Goal: Task Accomplishment & Management: Complete application form

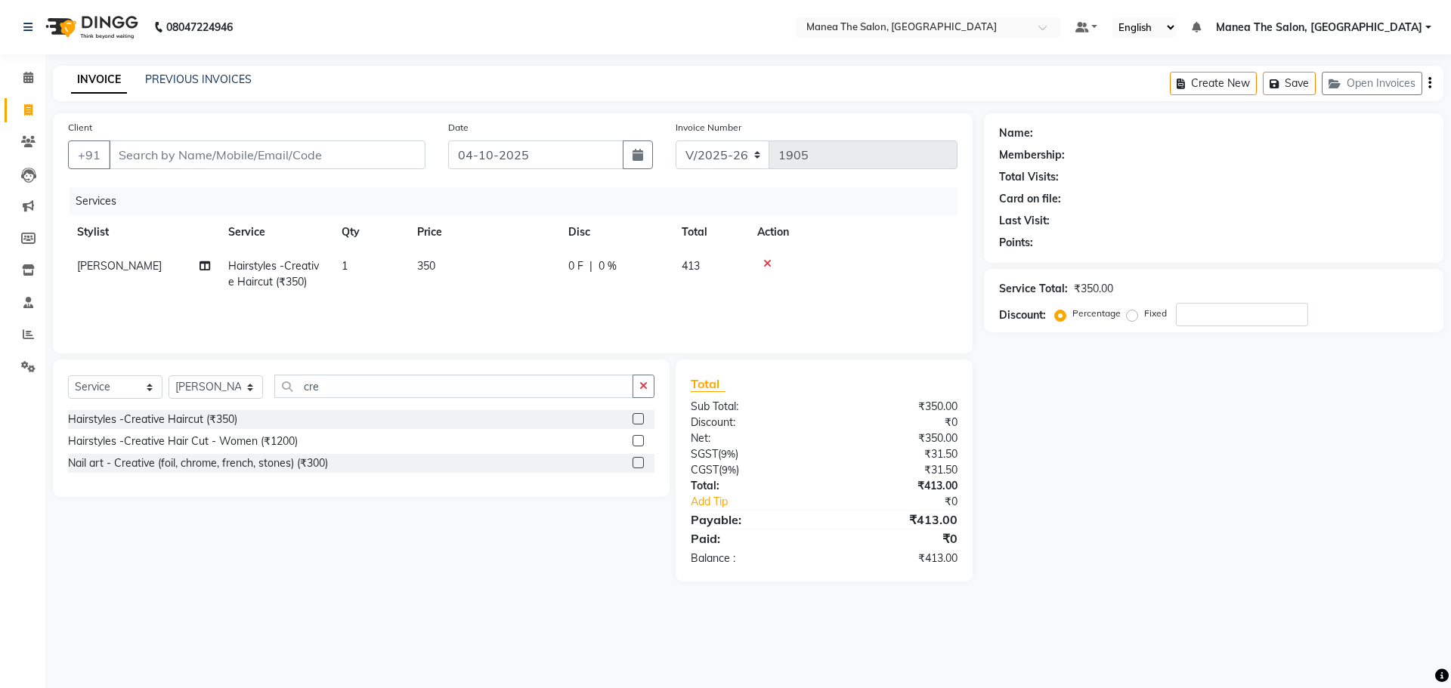
select select "7820"
select select "service"
select select "74219"
drag, startPoint x: 329, startPoint y: 385, endPoint x: 276, endPoint y: 384, distance: 53.7
click at [271, 382] on div "Select Service Product Membership Package Voucher Prepaid Gift Card Select Styl…" at bounding box center [361, 393] width 586 height 36
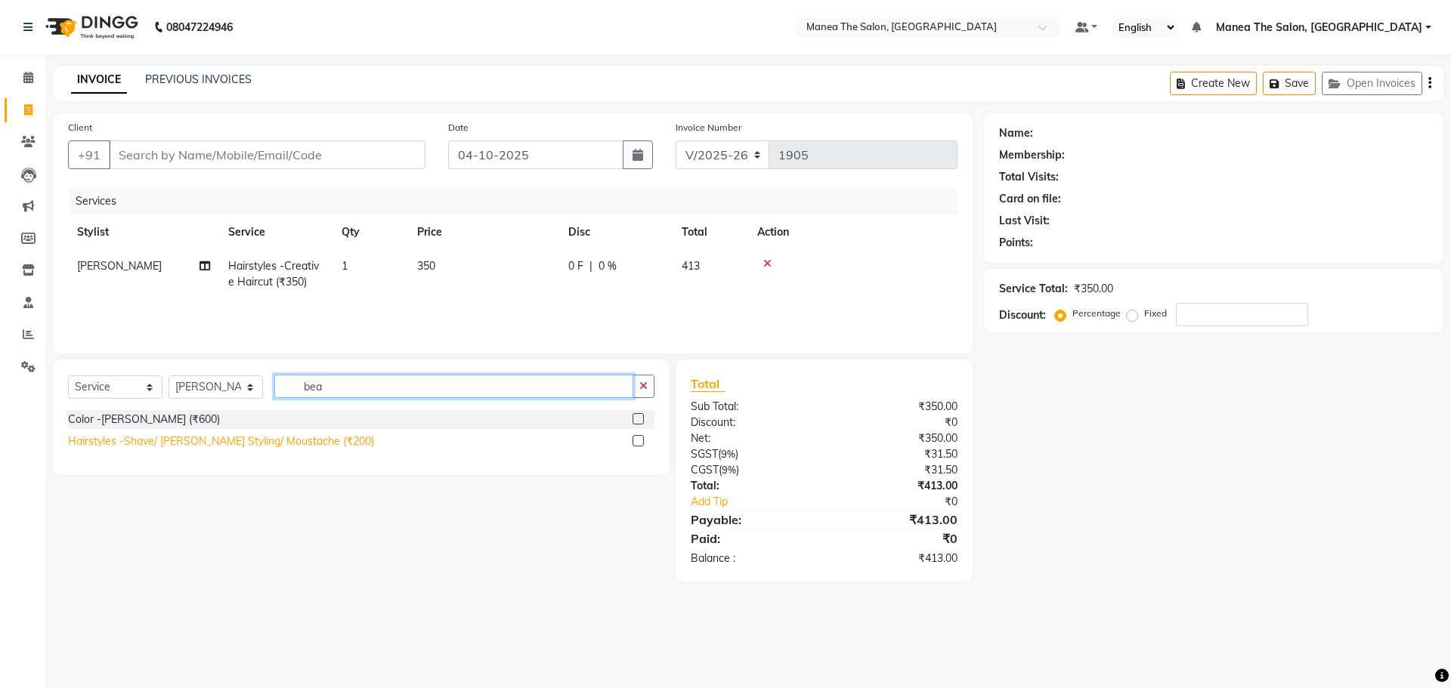
type input "bea"
click at [195, 435] on div "Hairstyles -Shave/ [PERSON_NAME] Styling/ Moustache (₹200)" at bounding box center [221, 442] width 306 height 16
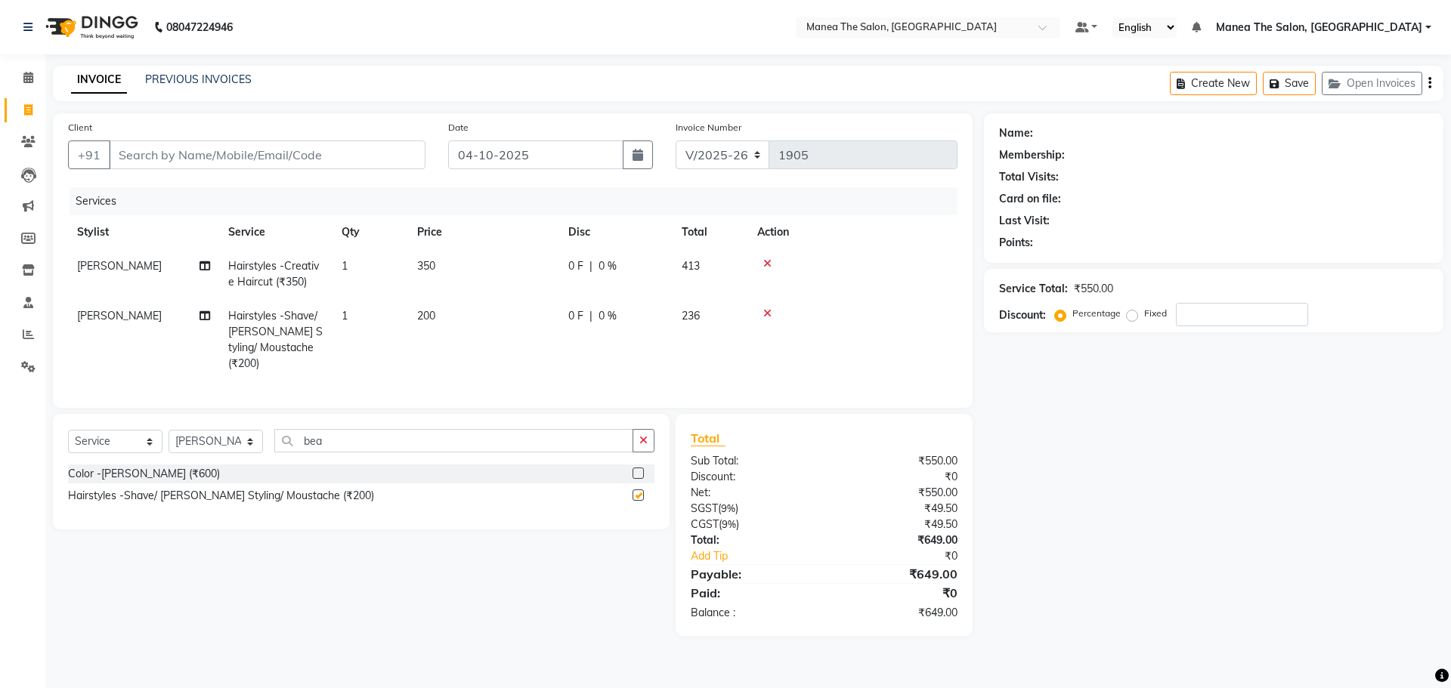
checkbox input "false"
click at [334, 163] on input "Client" at bounding box center [267, 155] width 317 height 29
type input "9"
type input "0"
type input "9381050309"
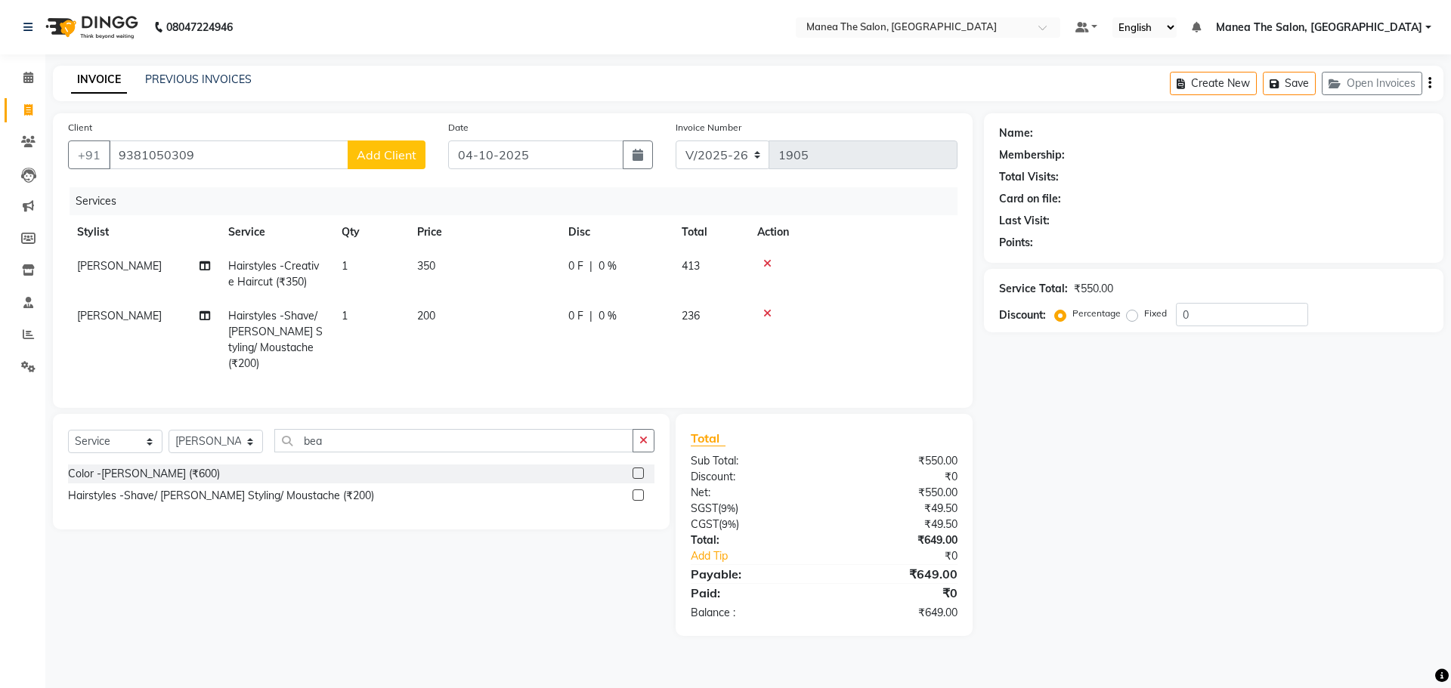
click at [386, 155] on span "Add Client" at bounding box center [387, 154] width 60 height 15
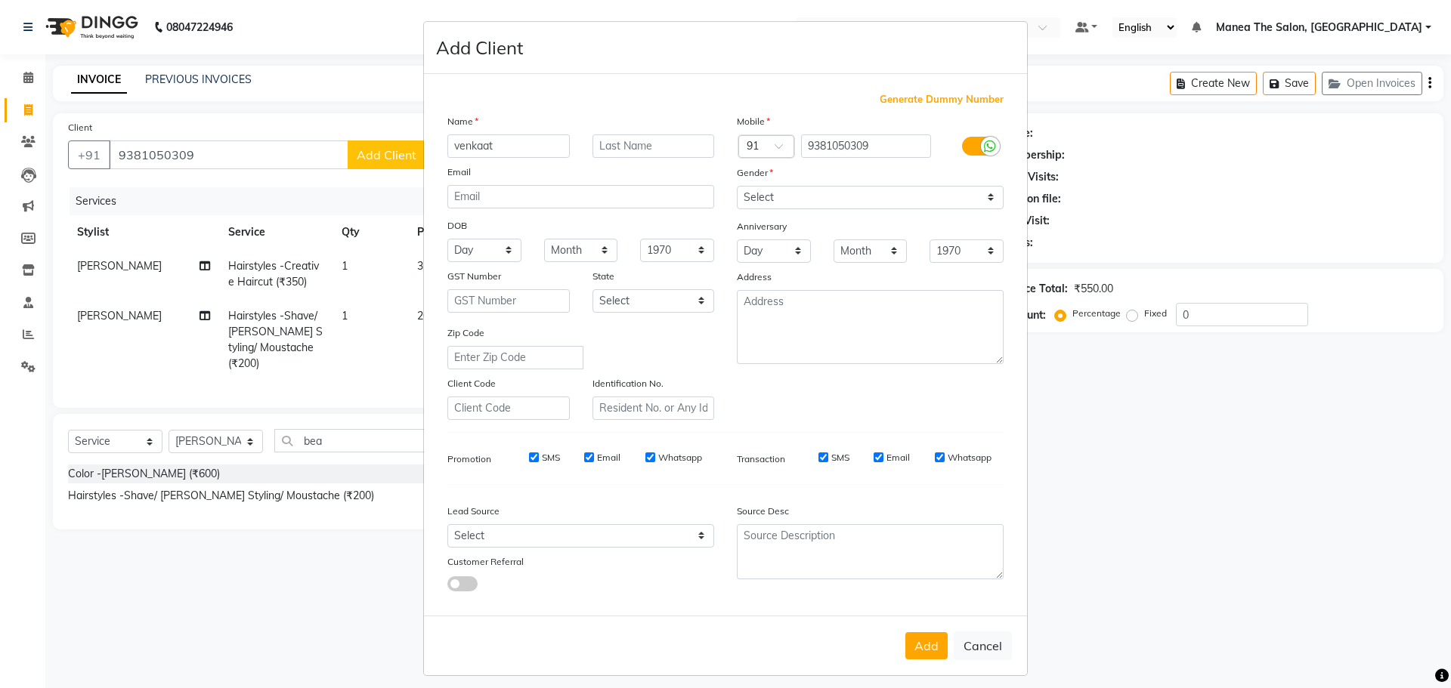
click at [480, 145] on input "venkaat" at bounding box center [508, 145] width 122 height 23
type input "[PERSON_NAME]"
click at [818, 197] on select "Select [DEMOGRAPHIC_DATA] [DEMOGRAPHIC_DATA] Other Prefer Not To Say" at bounding box center [870, 197] width 267 height 23
select select "[DEMOGRAPHIC_DATA]"
click at [737, 186] on select "Select [DEMOGRAPHIC_DATA] [DEMOGRAPHIC_DATA] Other Prefer Not To Say" at bounding box center [870, 197] width 267 height 23
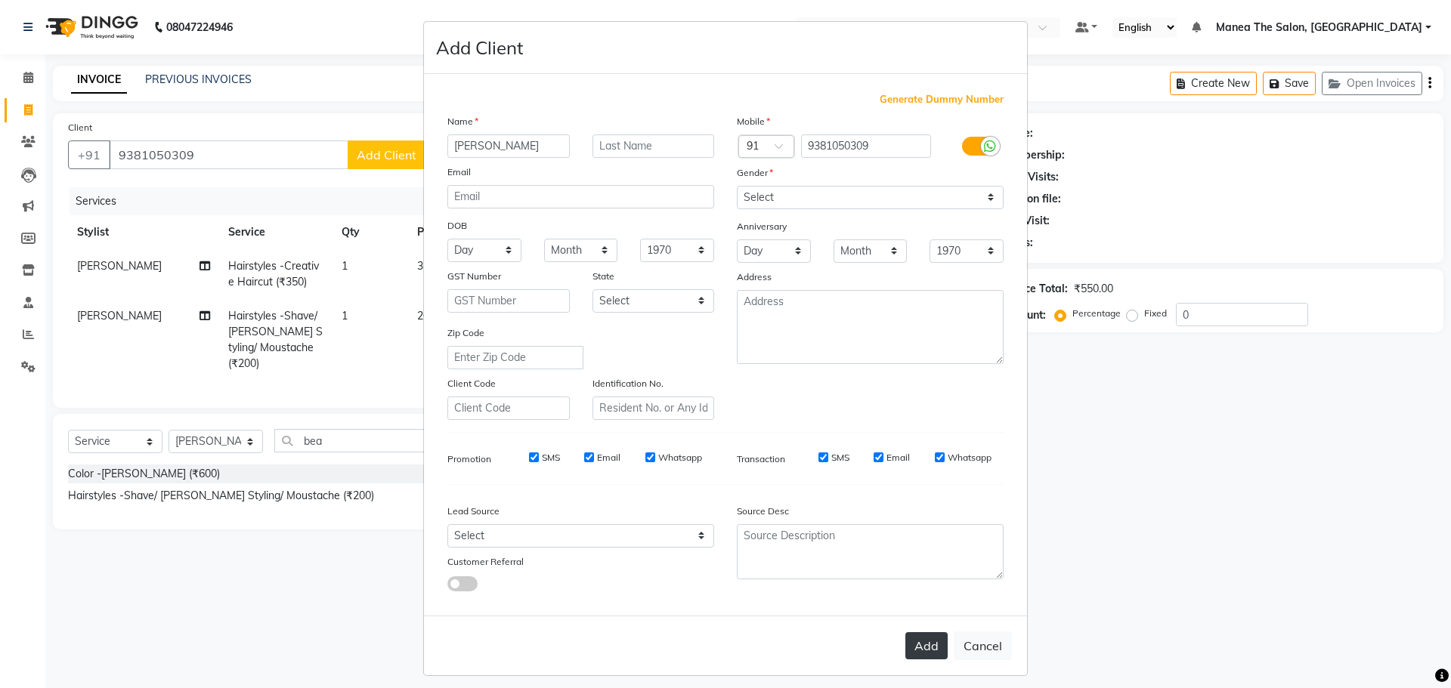
click at [918, 637] on button "Add" at bounding box center [926, 645] width 42 height 27
select select
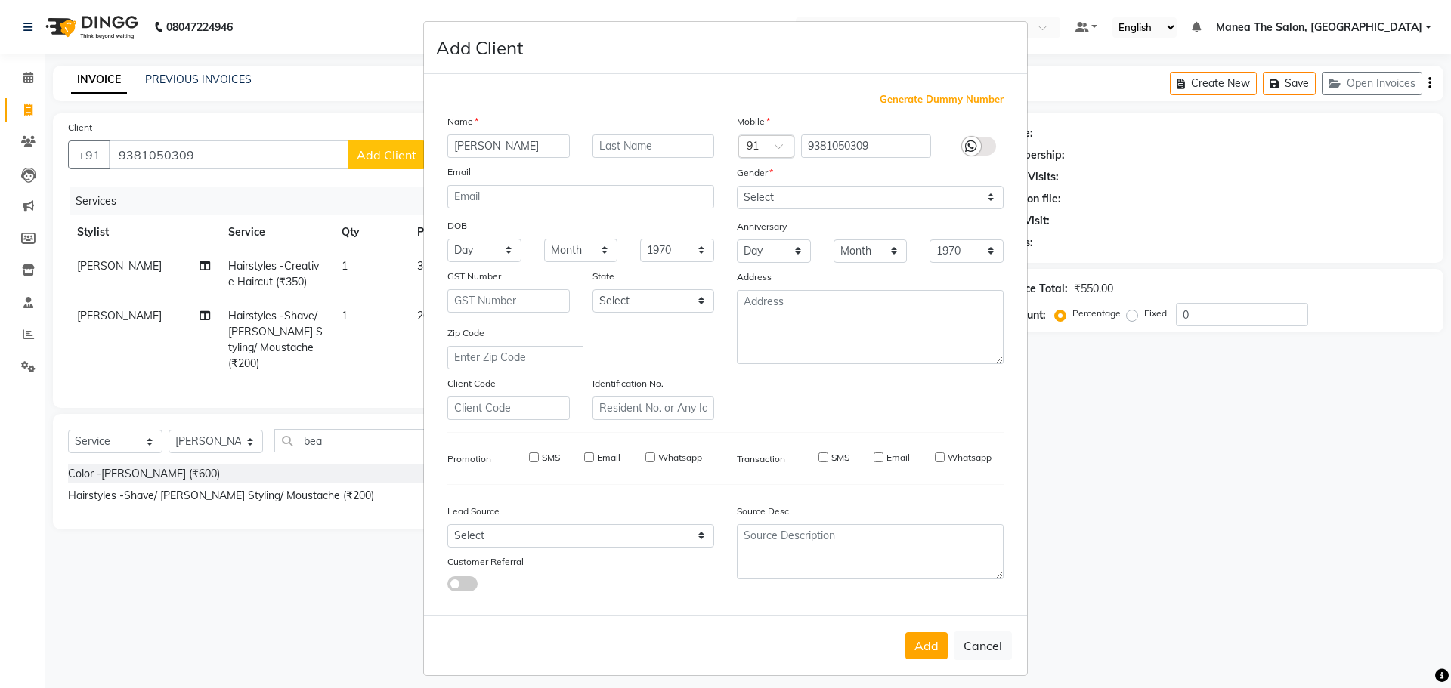
select select
checkbox input "false"
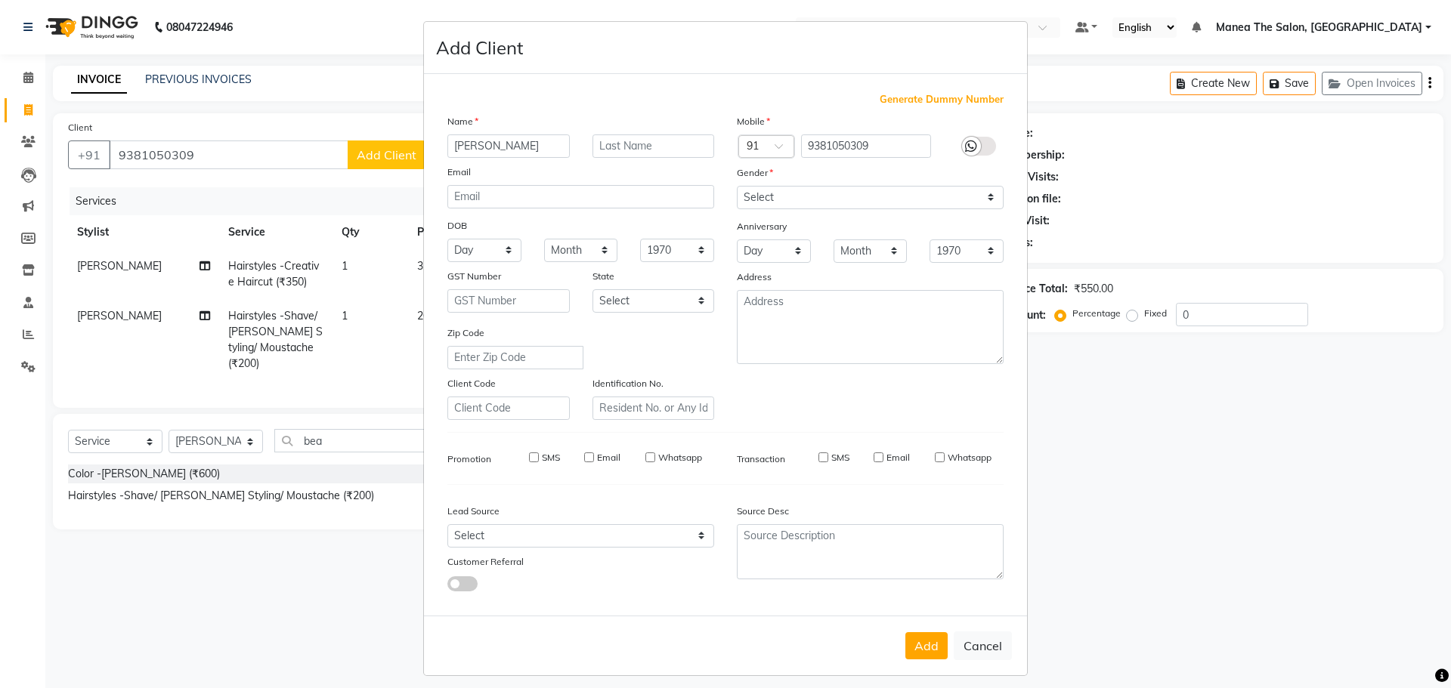
checkbox input "false"
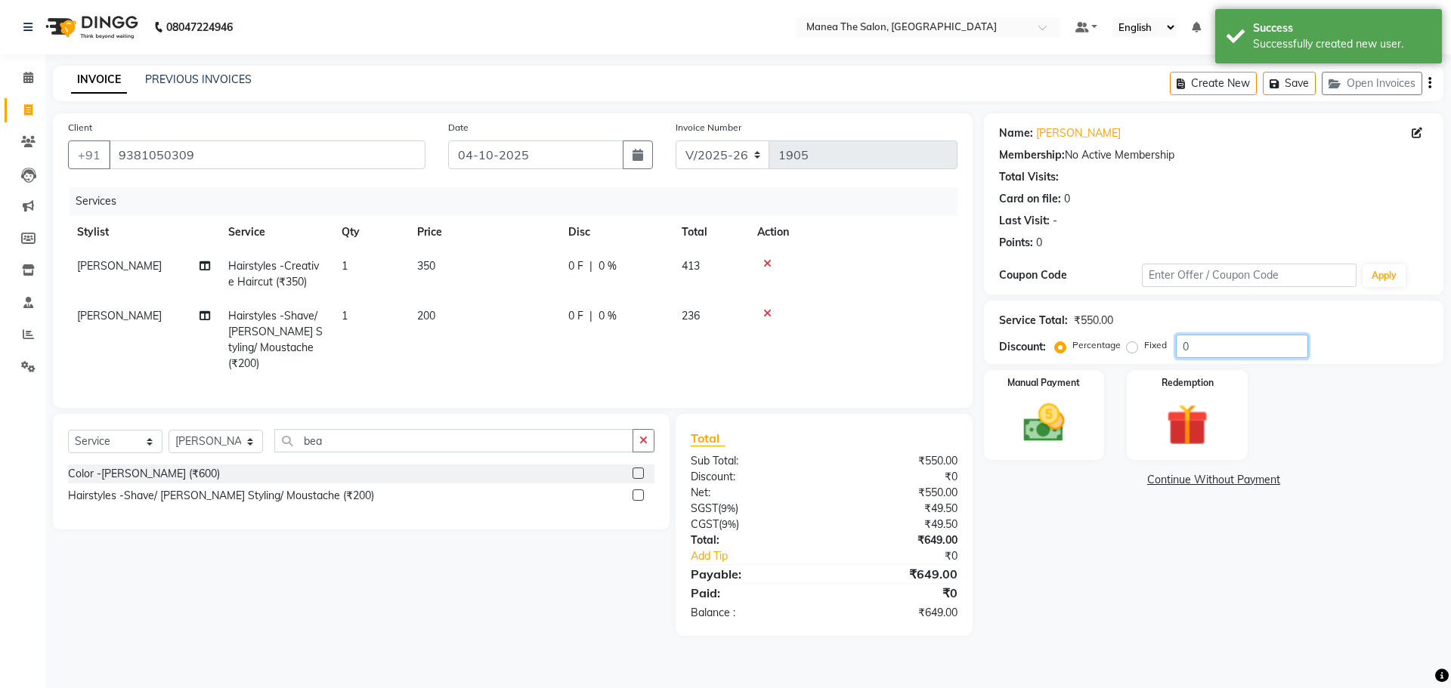
drag, startPoint x: 1189, startPoint y: 347, endPoint x: 1155, endPoint y: 343, distance: 33.5
click at [1155, 345] on div "Percentage Fixed 0" at bounding box center [1183, 346] width 250 height 23
type input "10"
click at [1037, 415] on img at bounding box center [1044, 423] width 70 height 50
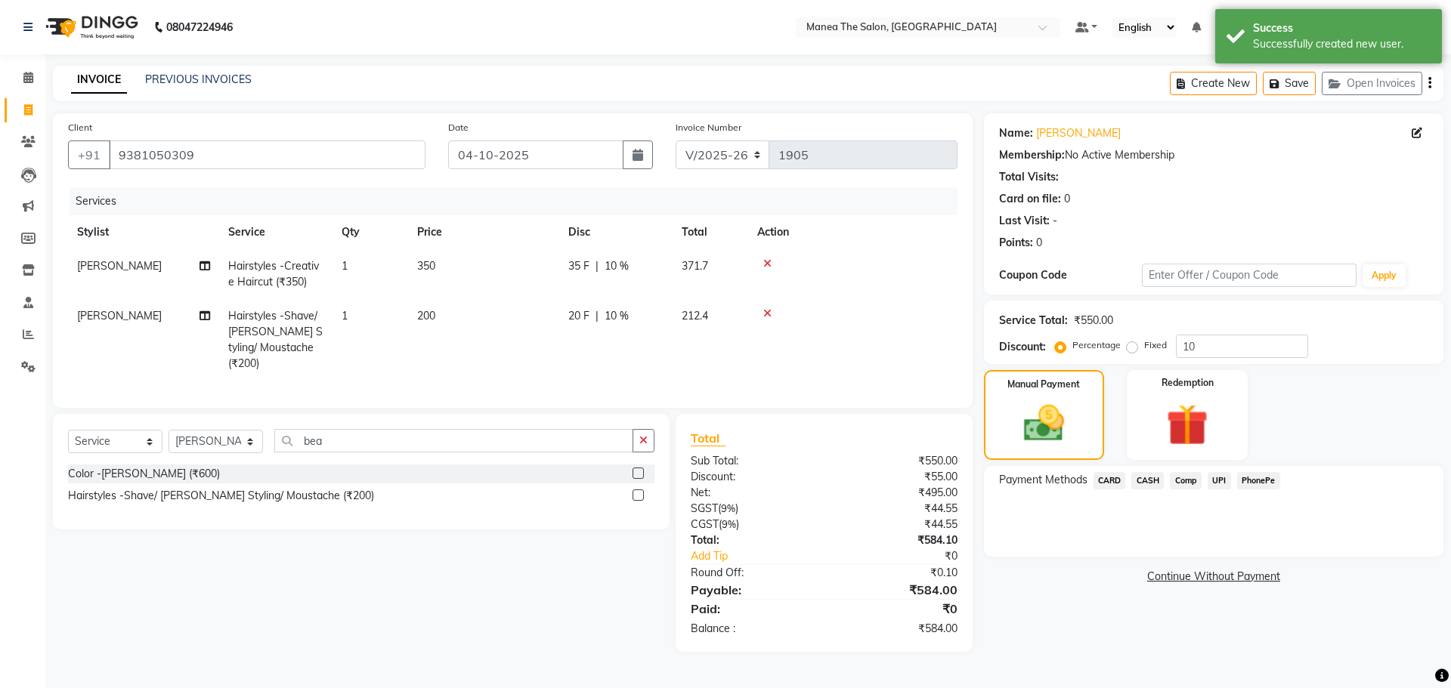
click at [1217, 482] on span "UPI" at bounding box center [1218, 480] width 23 height 17
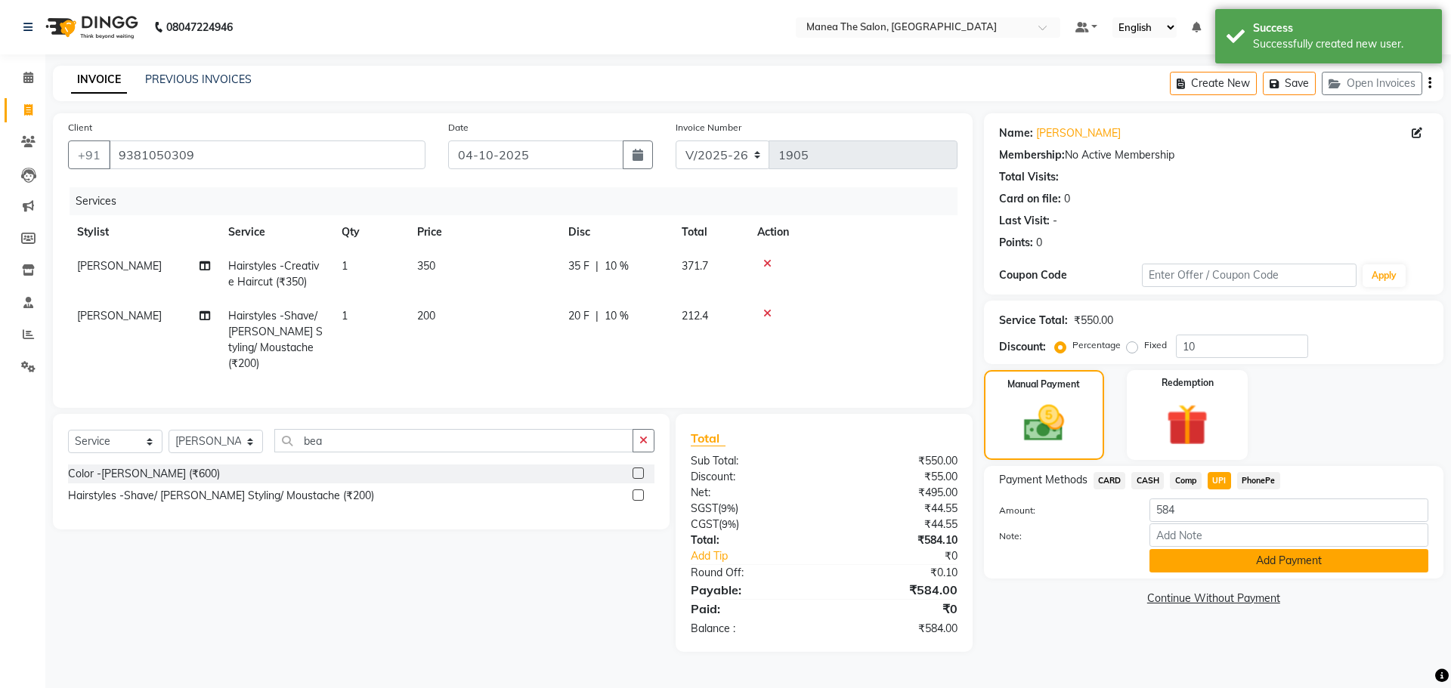
click at [1215, 568] on button "Add Payment" at bounding box center [1288, 560] width 279 height 23
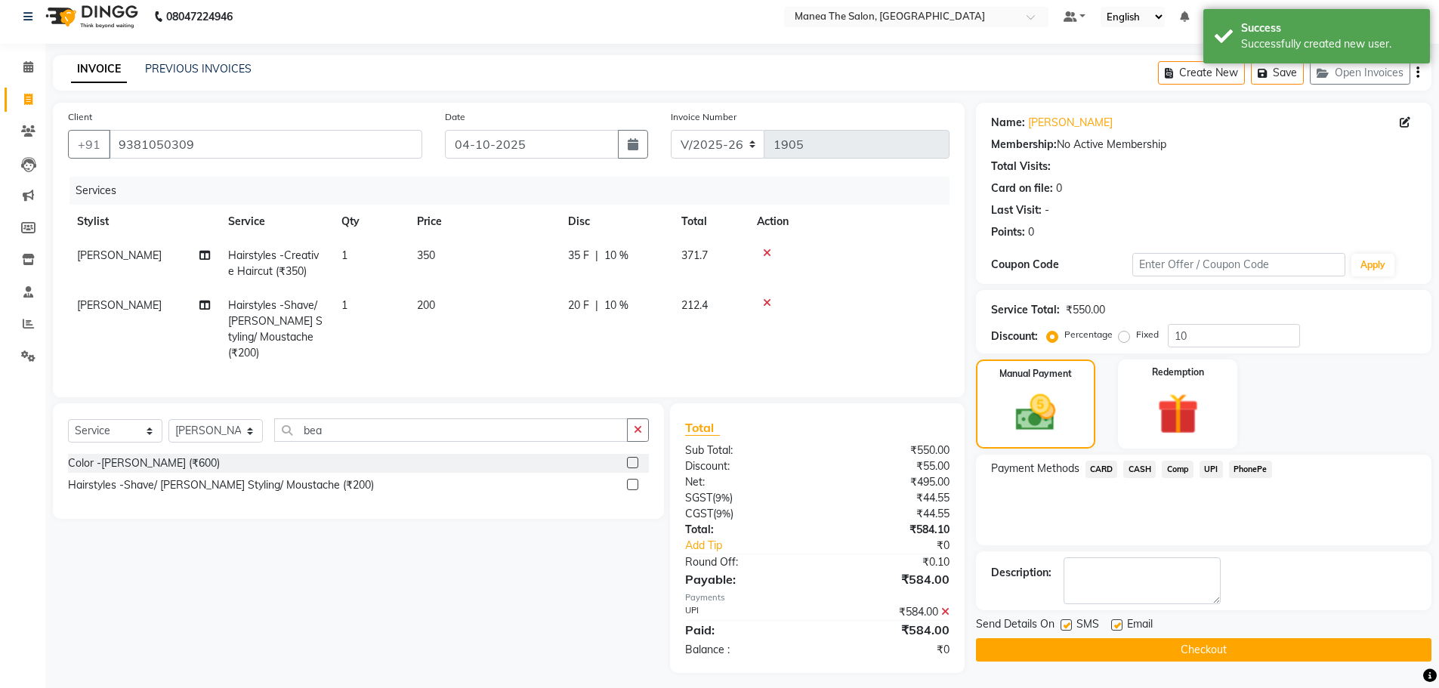
scroll to position [14, 0]
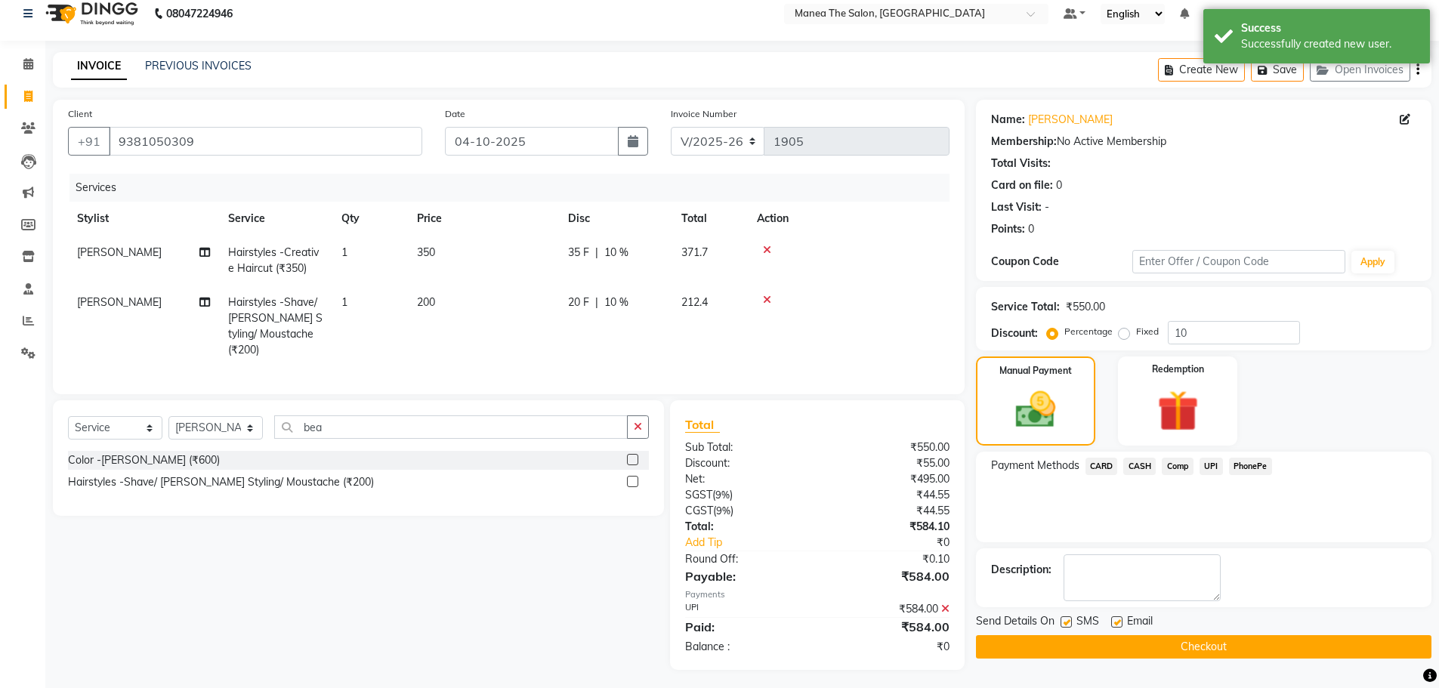
click at [1215, 643] on button "Checkout" at bounding box center [1204, 646] width 456 height 23
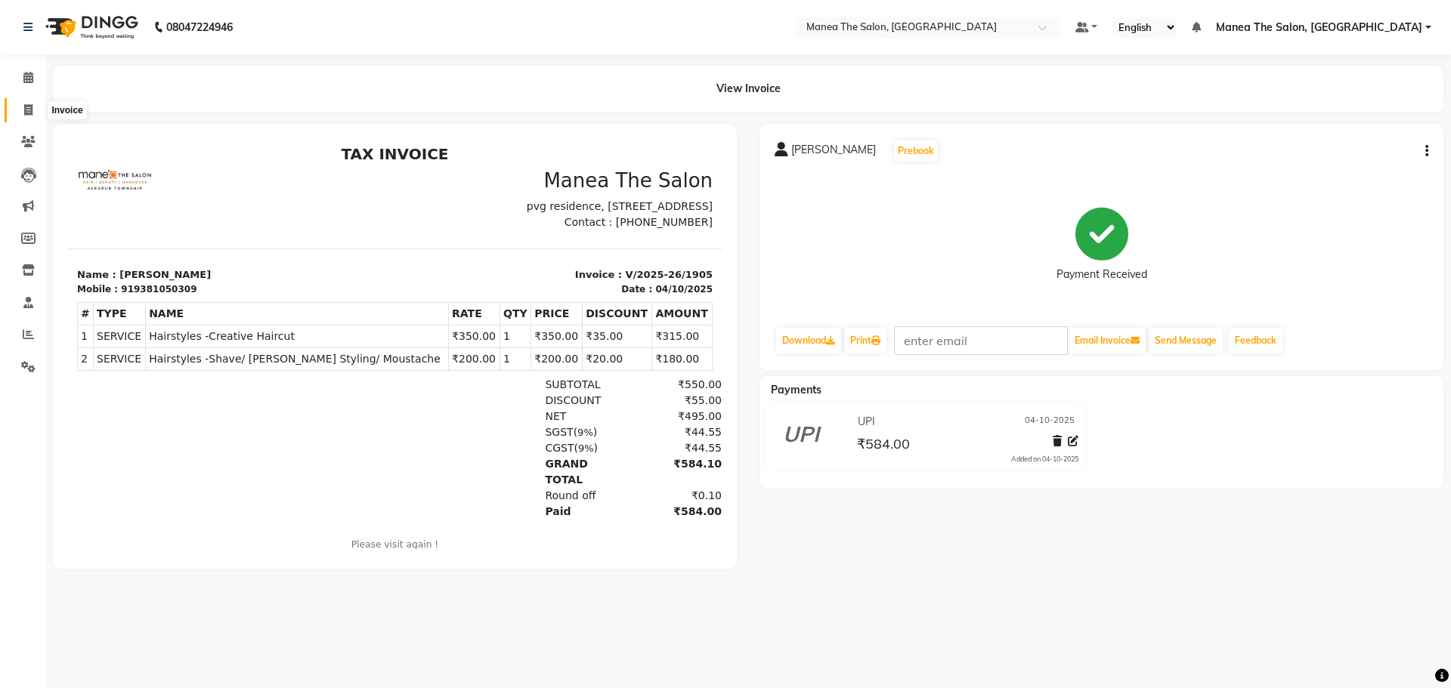
click at [19, 113] on span at bounding box center [28, 110] width 26 height 17
select select "7820"
select select "service"
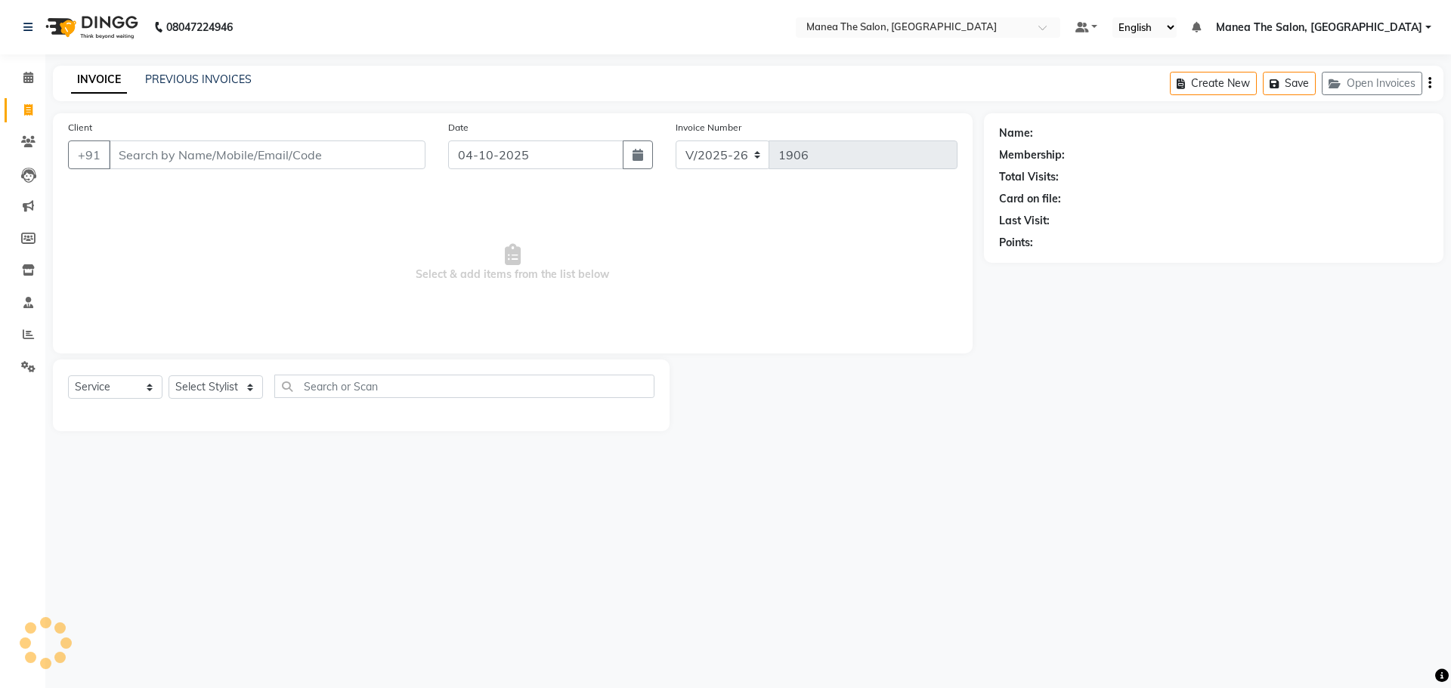
click at [159, 128] on div "Client +91" at bounding box center [247, 150] width 380 height 62
click at [159, 146] on input "Client" at bounding box center [267, 155] width 317 height 29
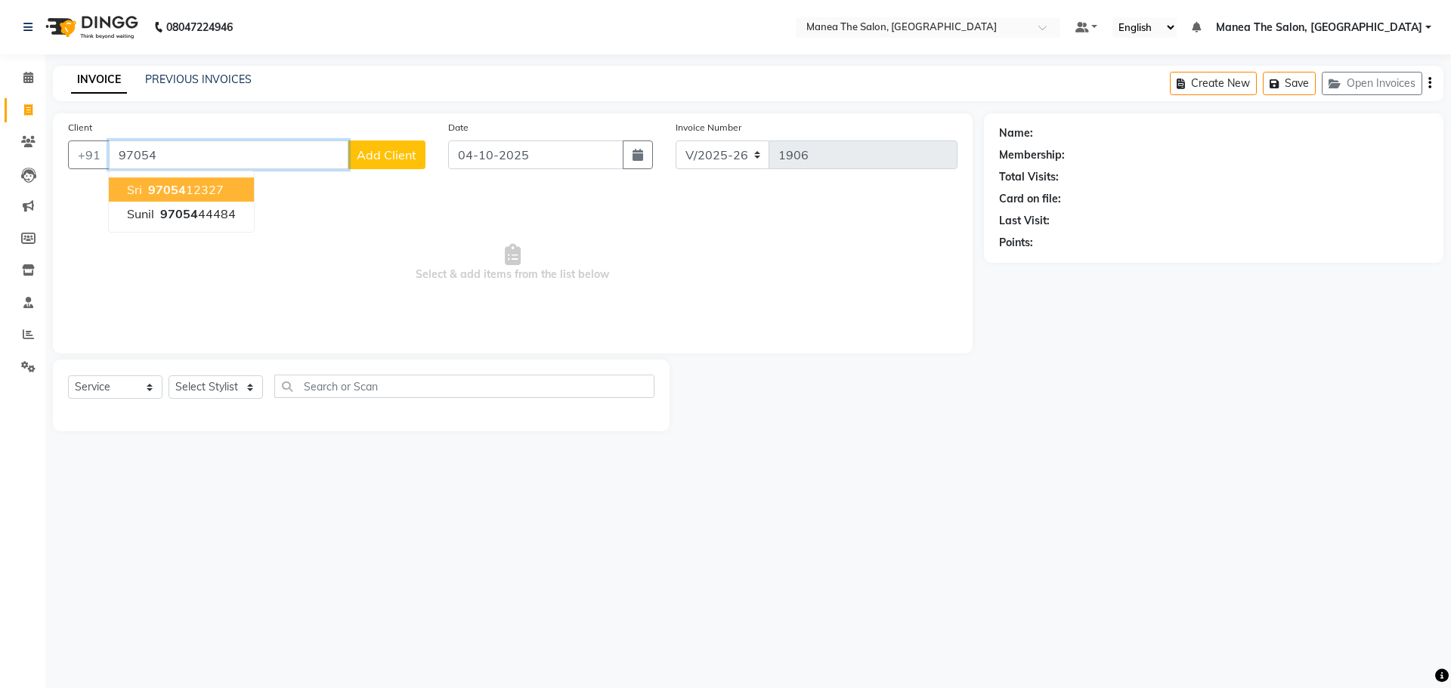
click at [193, 193] on ngb-highlight "97054 12327" at bounding box center [184, 189] width 79 height 15
type input "9705412327"
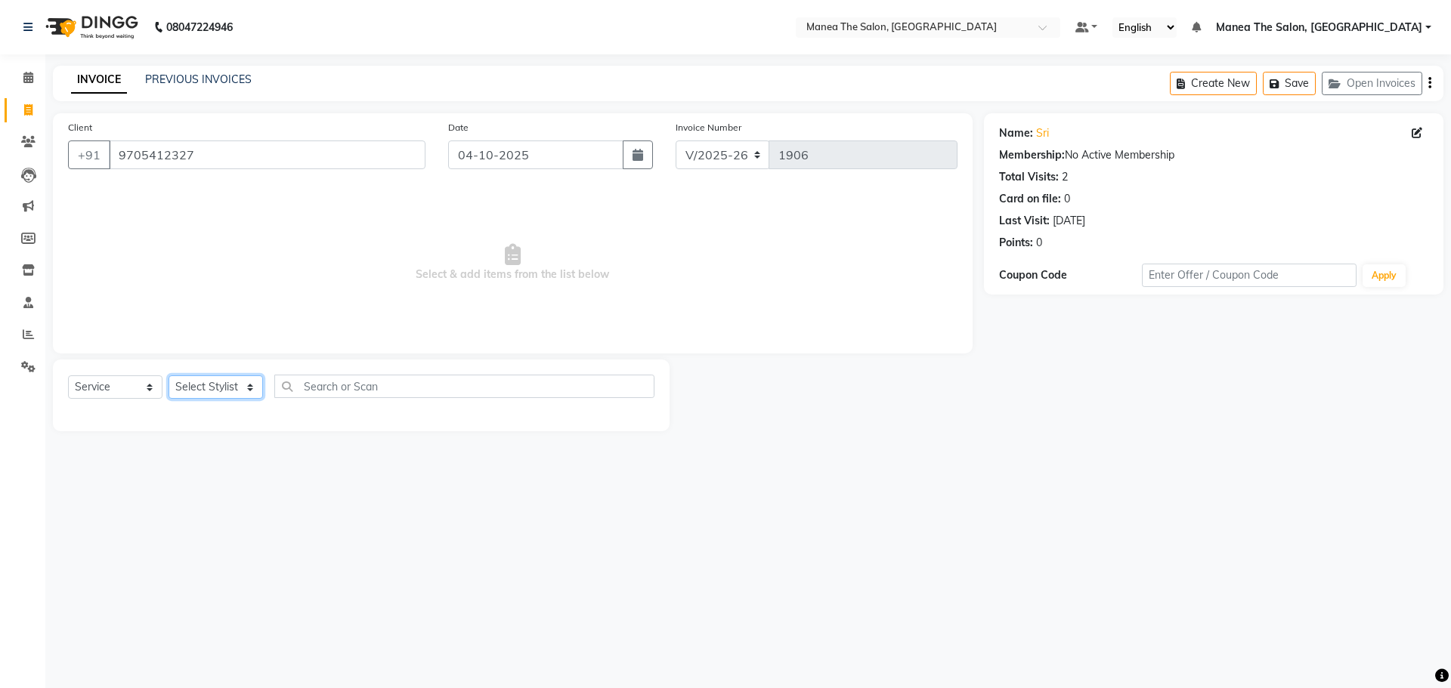
click at [216, 391] on select "Select Stylist [PERSON_NAME] [PERSON_NAME] Rubika [PERSON_NAME] [PERSON_NAME]" at bounding box center [215, 387] width 94 height 23
select select "74219"
click at [168, 376] on select "Select Stylist [PERSON_NAME] [PERSON_NAME] Rubika [PERSON_NAME] [PERSON_NAME]" at bounding box center [215, 387] width 94 height 23
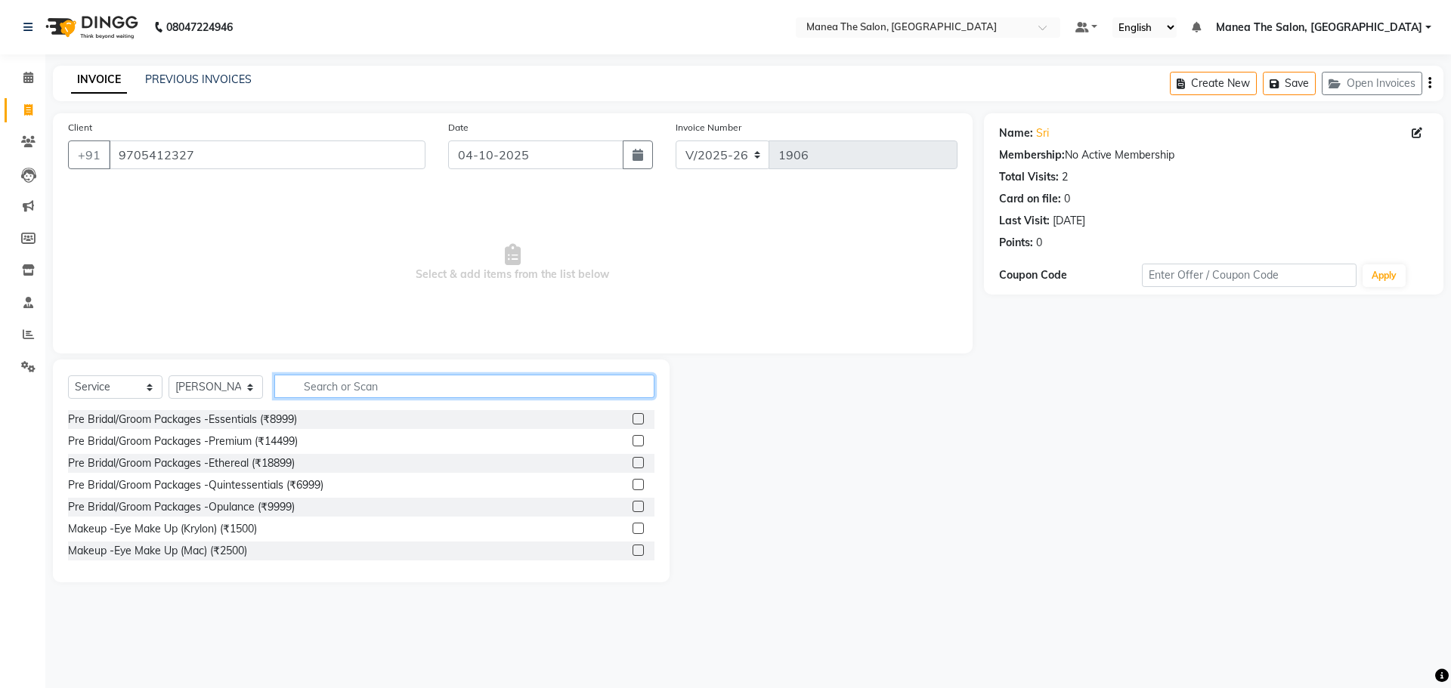
drag, startPoint x: 348, startPoint y: 385, endPoint x: 318, endPoint y: 385, distance: 30.2
click at [348, 385] on input "text" at bounding box center [464, 386] width 380 height 23
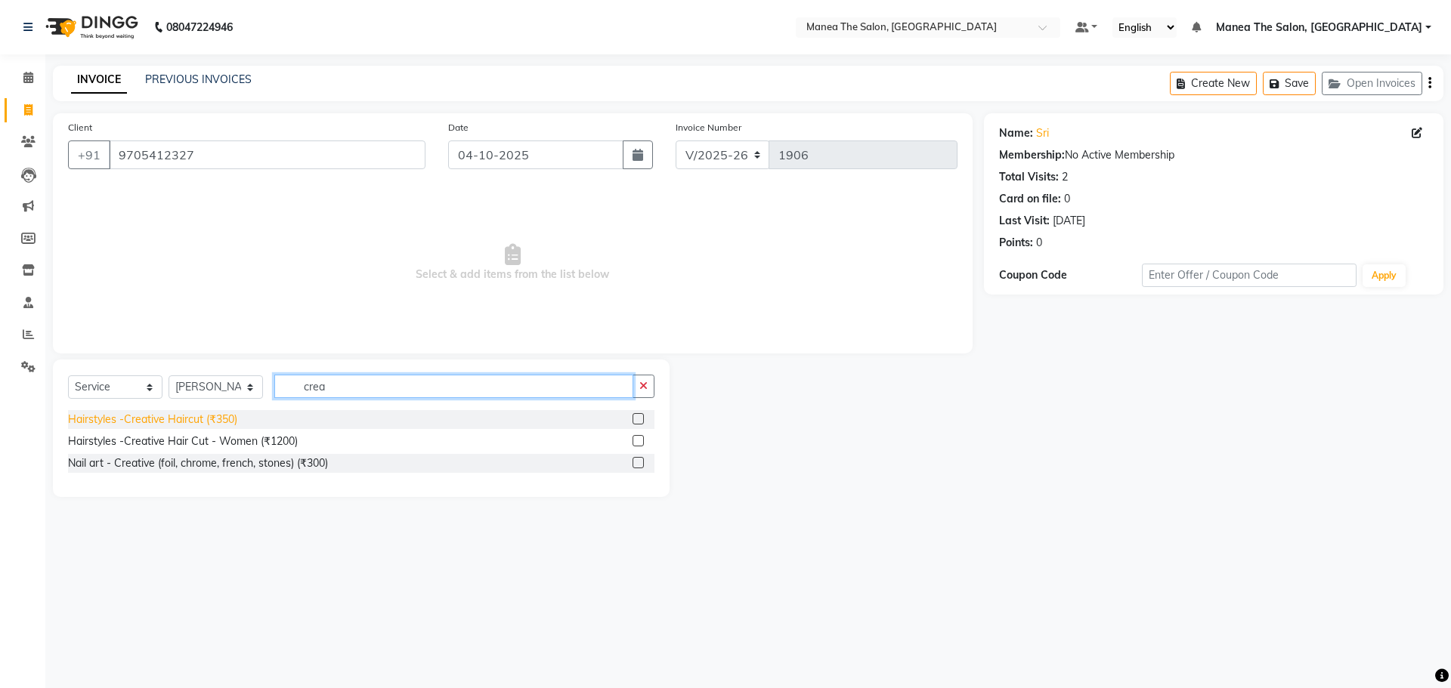
type input "crea"
click at [150, 423] on div "Hairstyles -Creative Haircut (₹350)" at bounding box center [152, 420] width 169 height 16
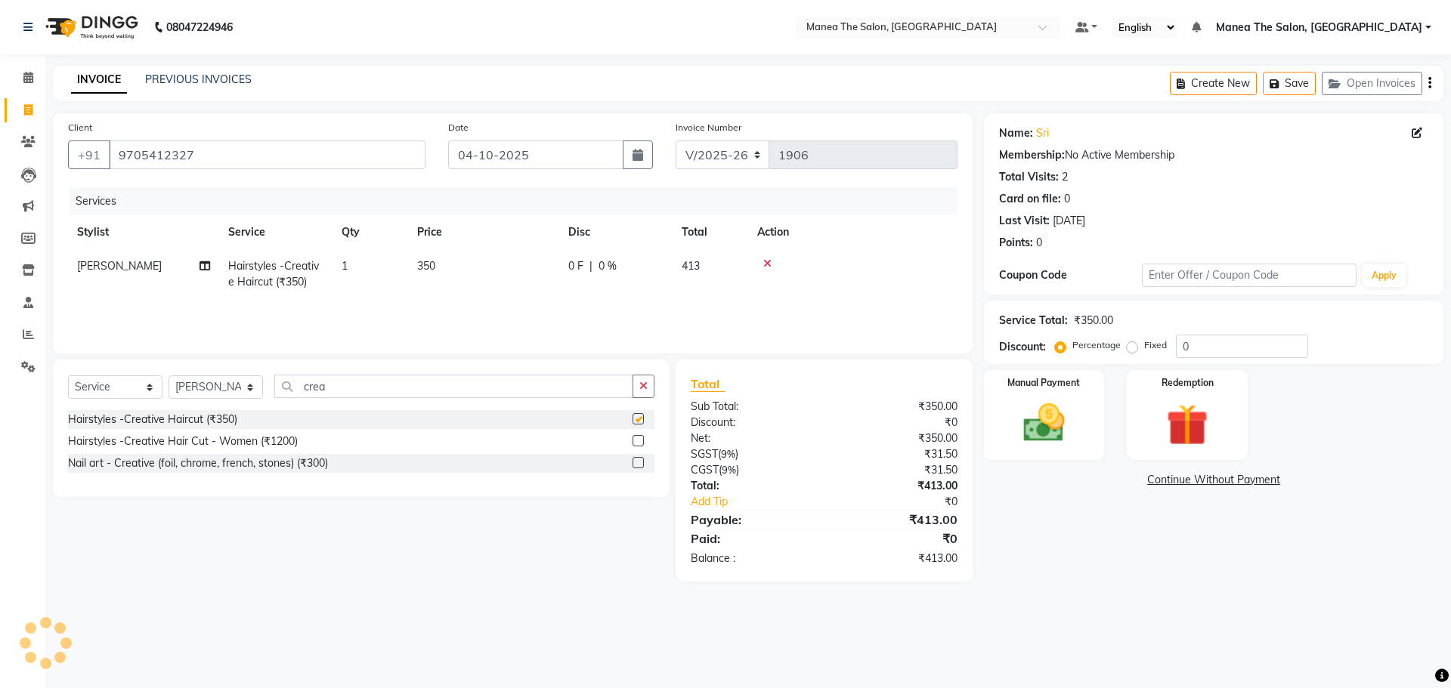
checkbox input "false"
drag, startPoint x: 329, startPoint y: 388, endPoint x: 112, endPoint y: 393, distance: 216.9
click at [113, 388] on div "Select Service Product Membership Package Voucher Prepaid Gift Card Select Styl…" at bounding box center [361, 393] width 586 height 36
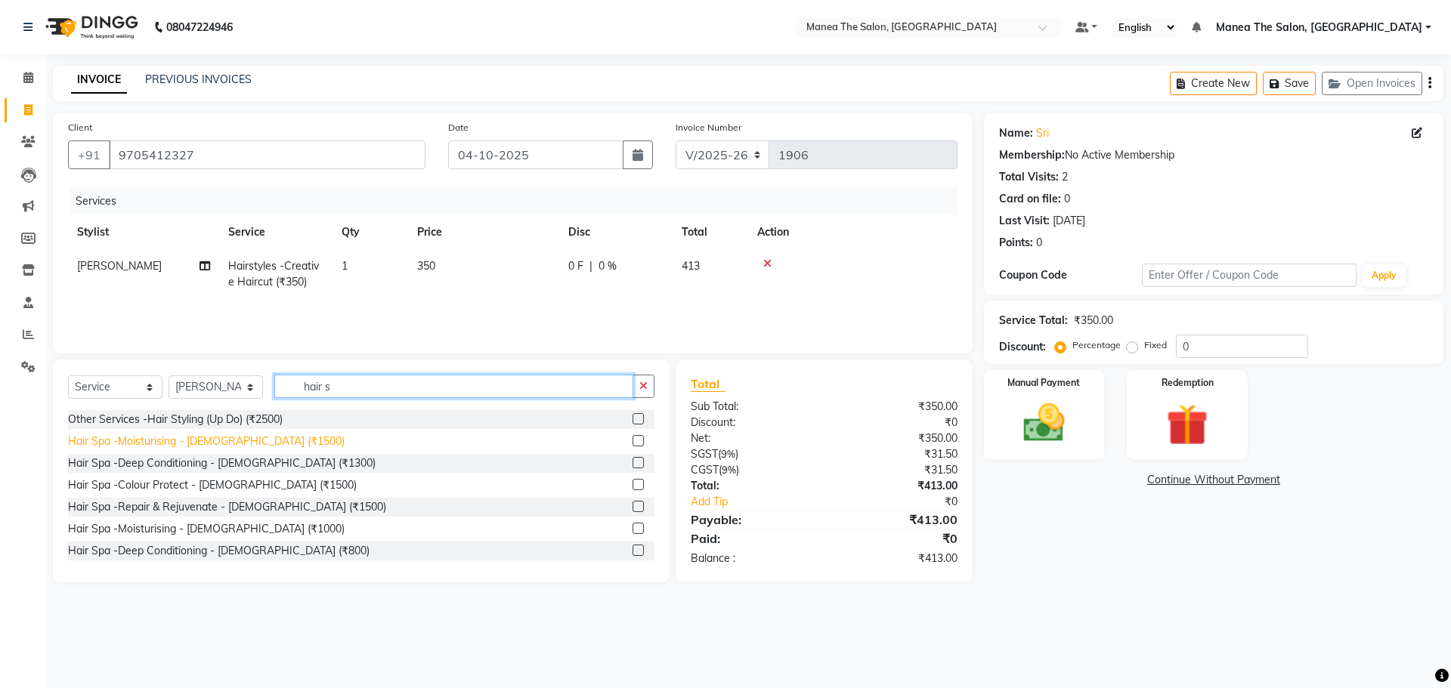
type input "hair s"
click at [243, 439] on div "Hair Spa -Moisturising - [DEMOGRAPHIC_DATA] (₹1500)" at bounding box center [206, 442] width 277 height 16
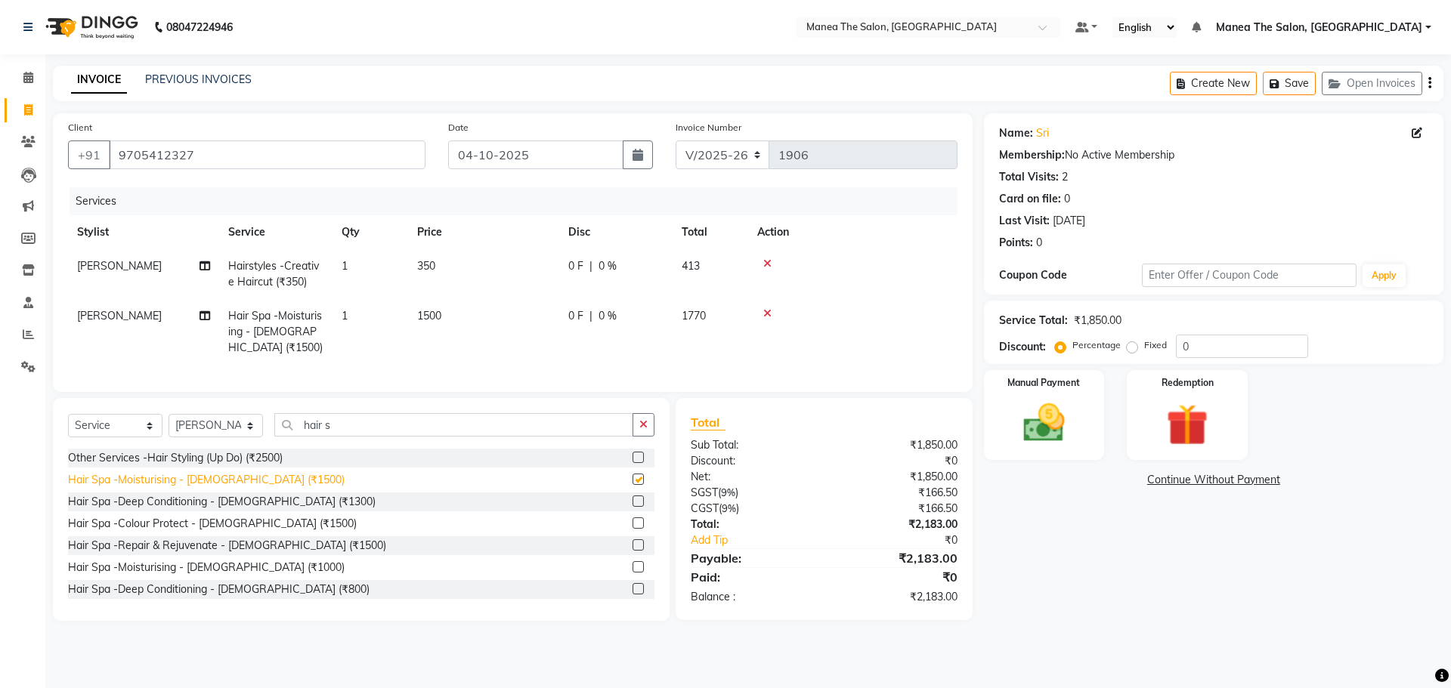
checkbox input "false"
click at [1000, 439] on div "Manual Payment" at bounding box center [1043, 415] width 125 height 93
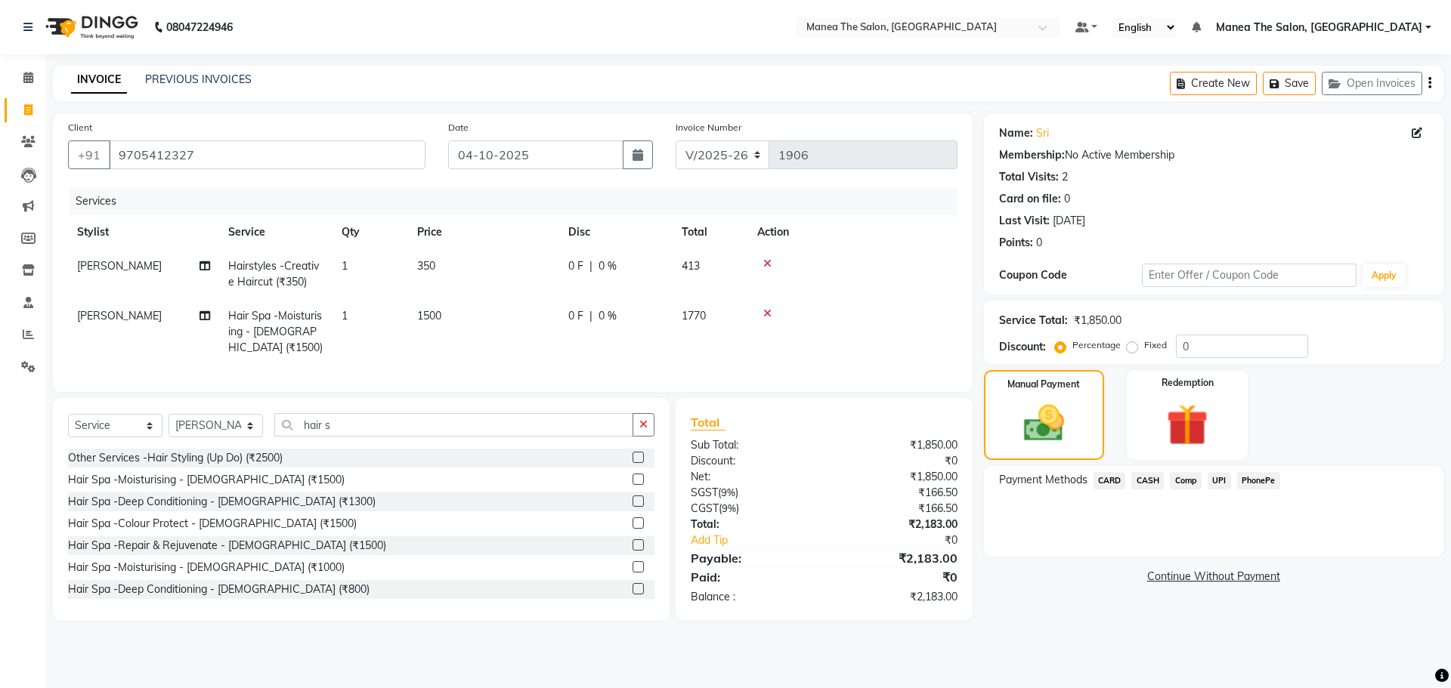
click at [1258, 483] on span "PhonePe" at bounding box center [1258, 480] width 43 height 17
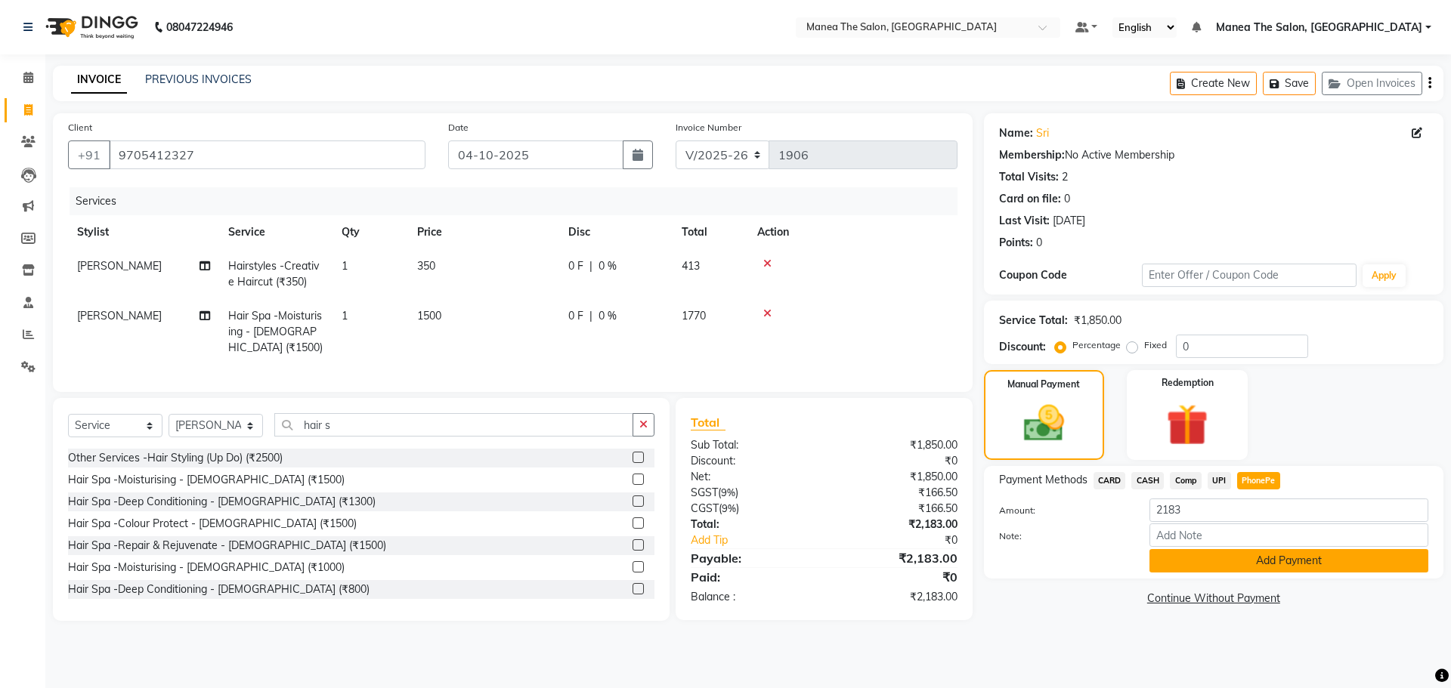
click at [1244, 564] on button "Add Payment" at bounding box center [1288, 560] width 279 height 23
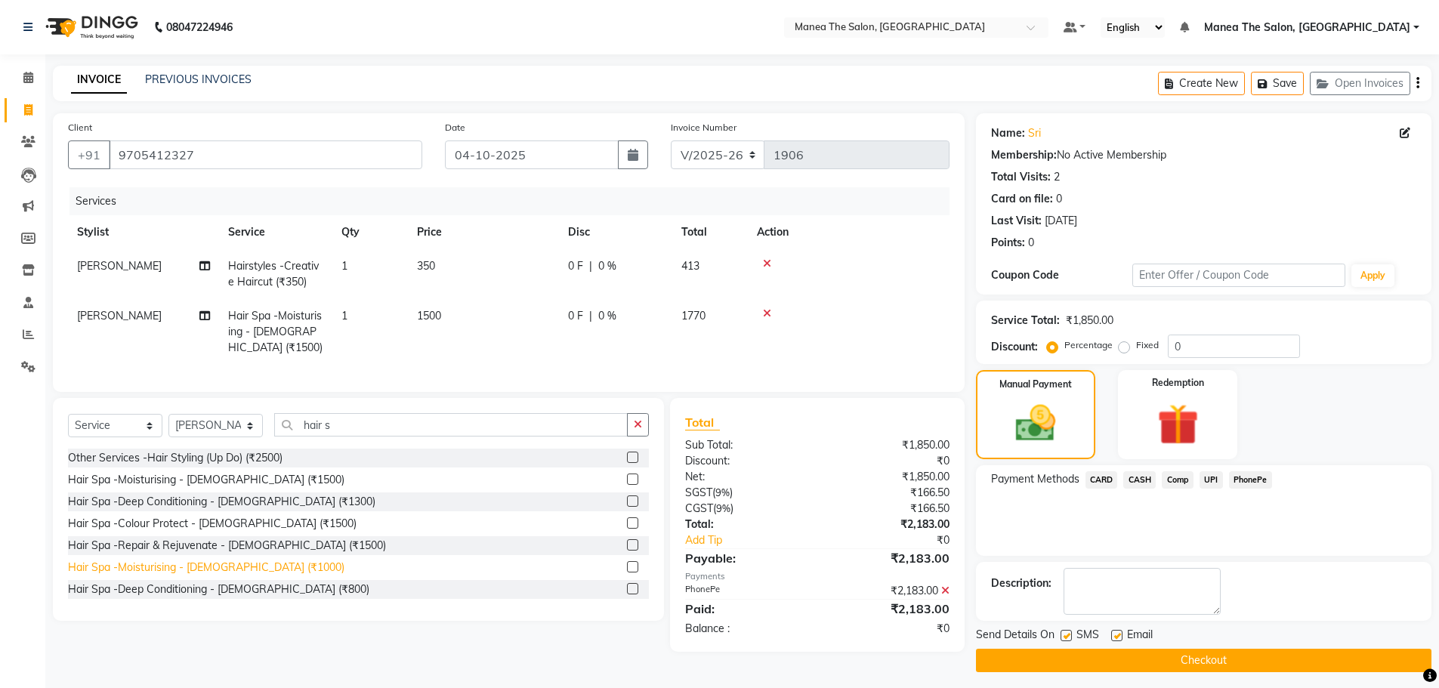
click at [244, 576] on div "Hair Spa -Moisturising - [DEMOGRAPHIC_DATA] (₹1000)" at bounding box center [206, 568] width 277 height 16
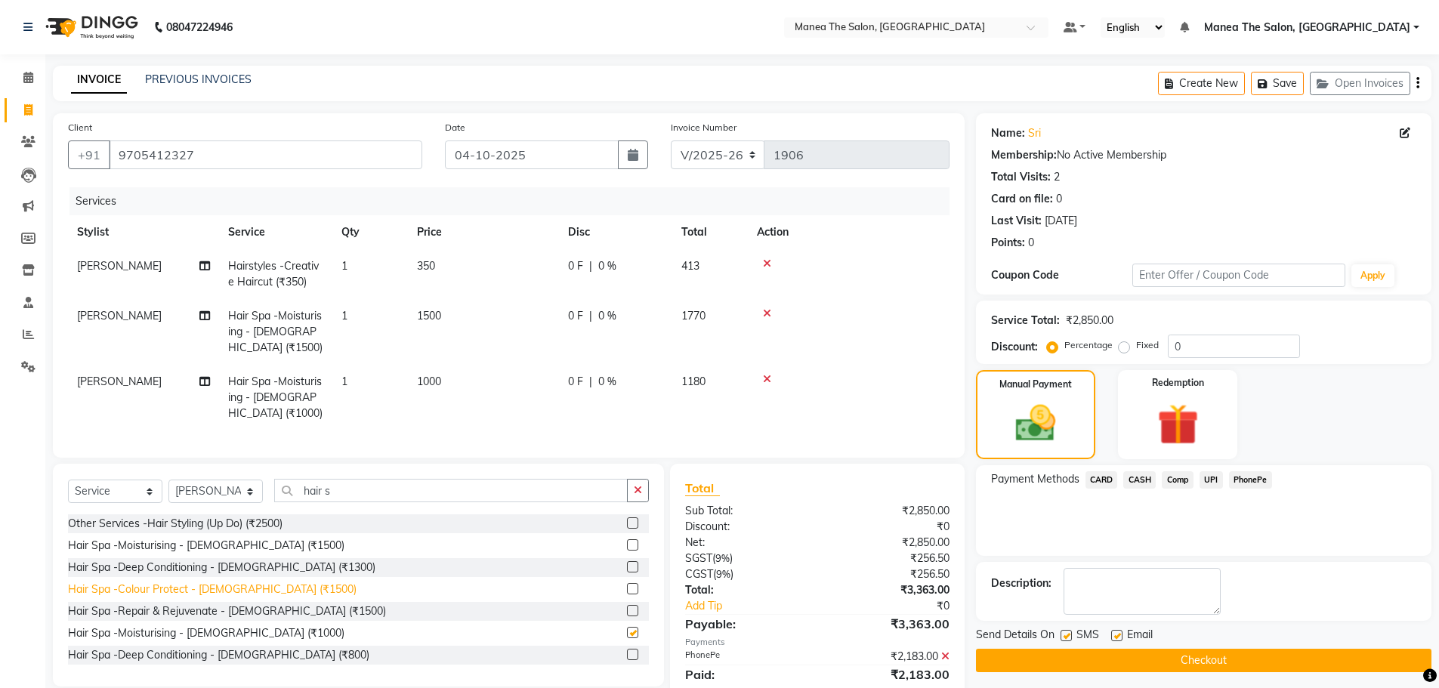
checkbox input "false"
click at [768, 313] on icon at bounding box center [767, 313] width 8 height 11
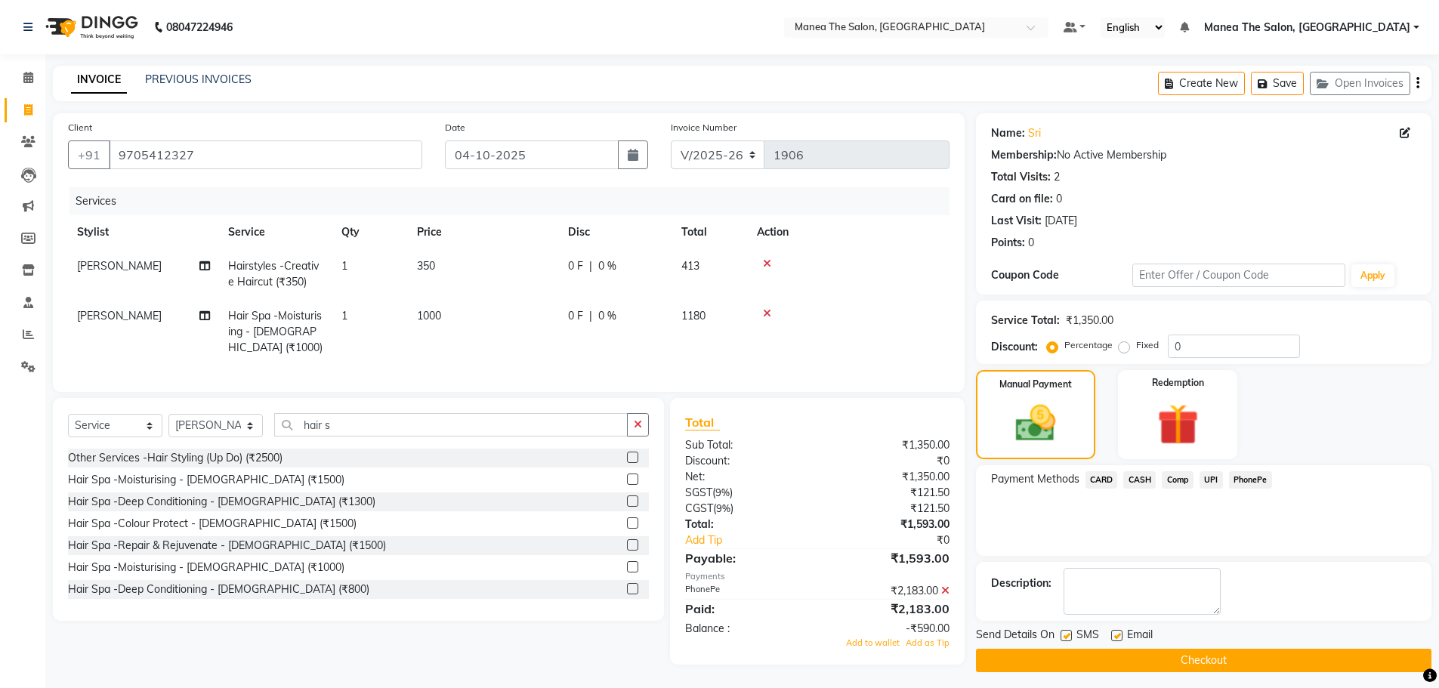
click at [422, 316] on span "1000" at bounding box center [429, 316] width 24 height 14
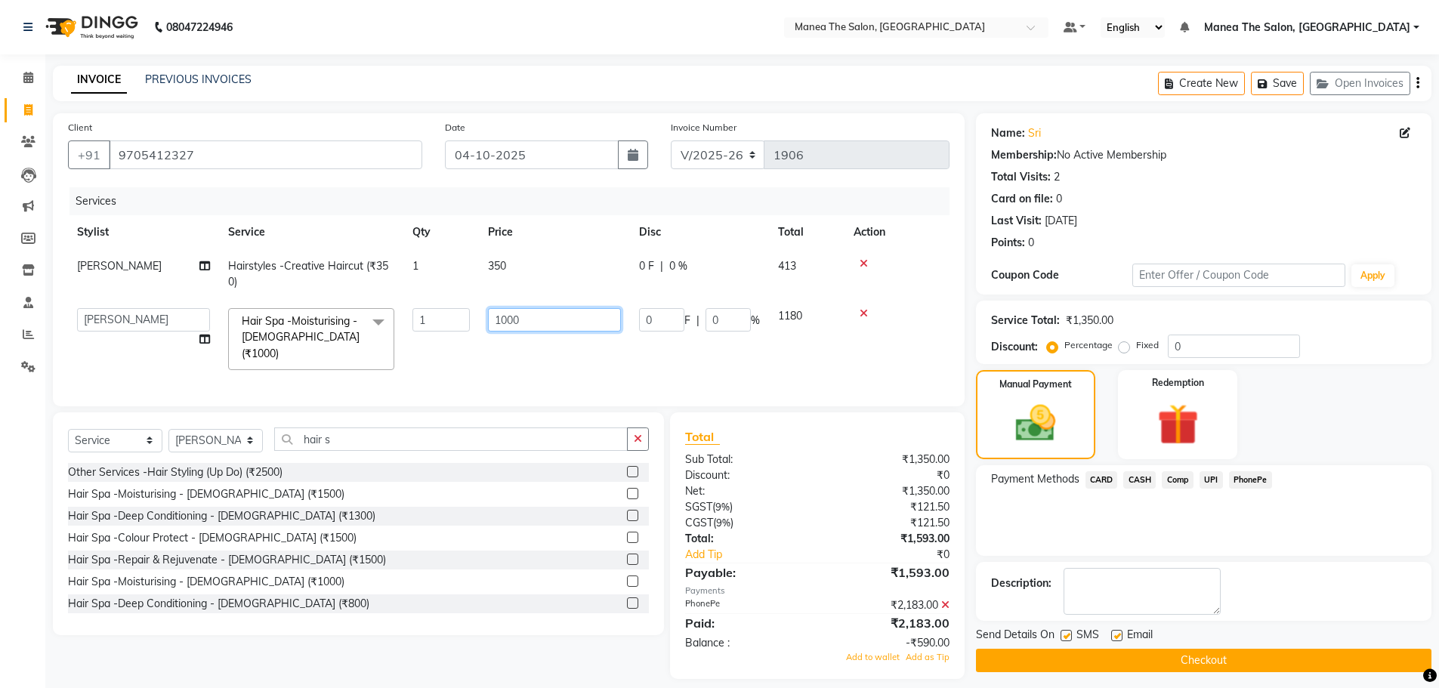
click at [507, 316] on input "1000" at bounding box center [554, 319] width 133 height 23
type input "1500"
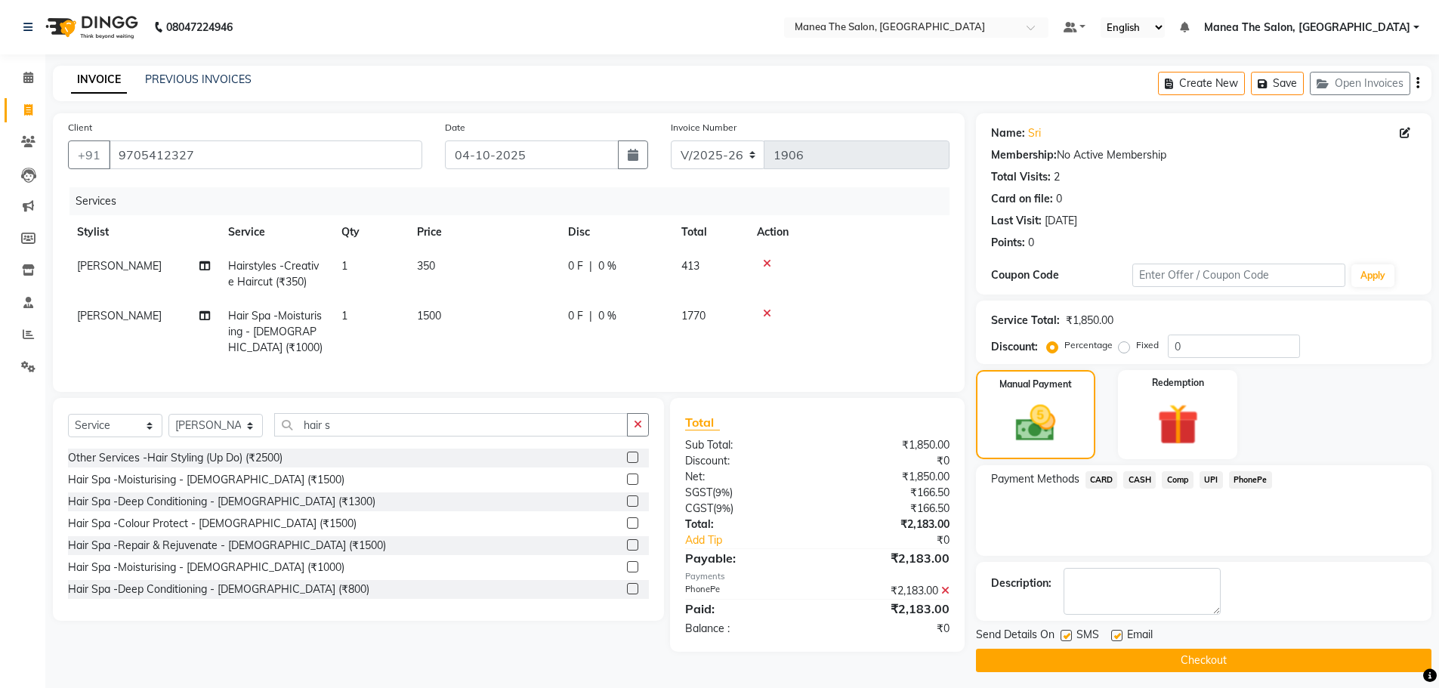
click at [1115, 635] on label at bounding box center [1116, 635] width 11 height 11
click at [1115, 635] on input "checkbox" at bounding box center [1116, 637] width 10 height 10
checkbox input "false"
click at [1099, 669] on button "Checkout" at bounding box center [1204, 660] width 456 height 23
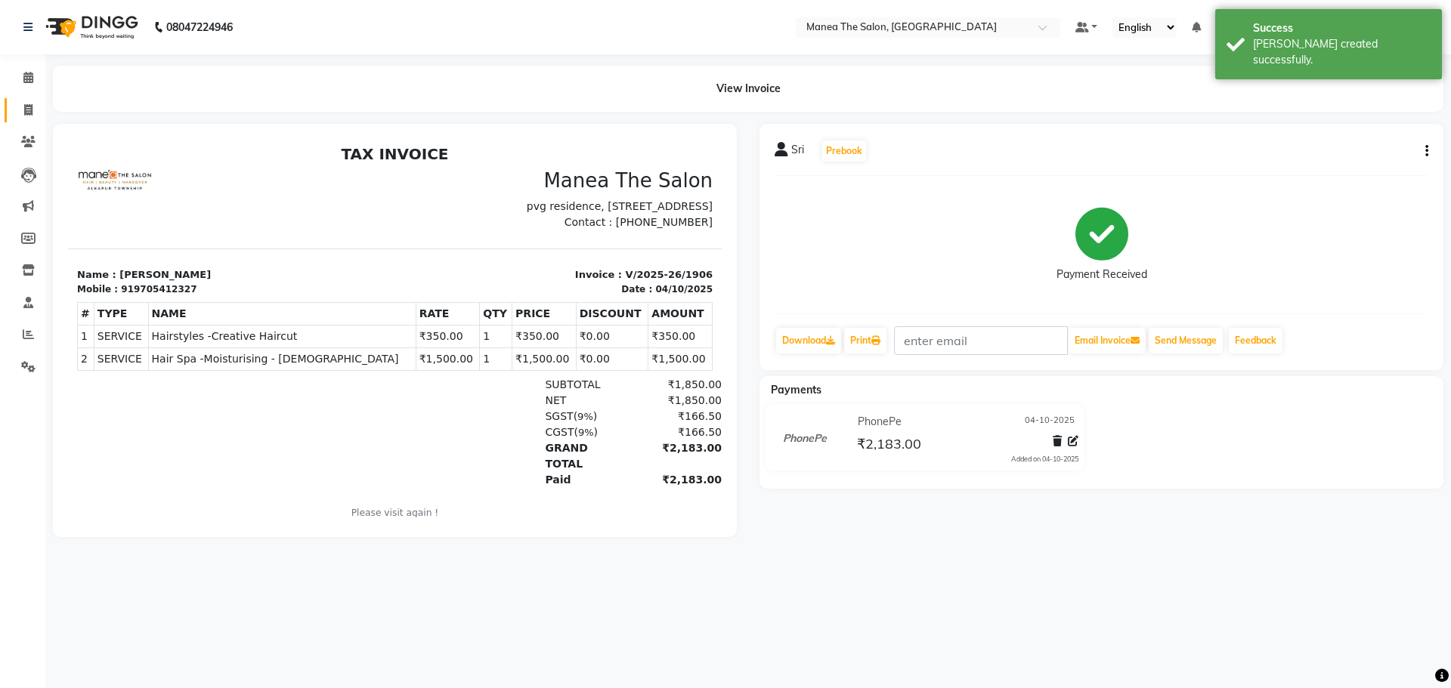
click at [14, 116] on link "Invoice" at bounding box center [23, 110] width 36 height 25
select select "service"
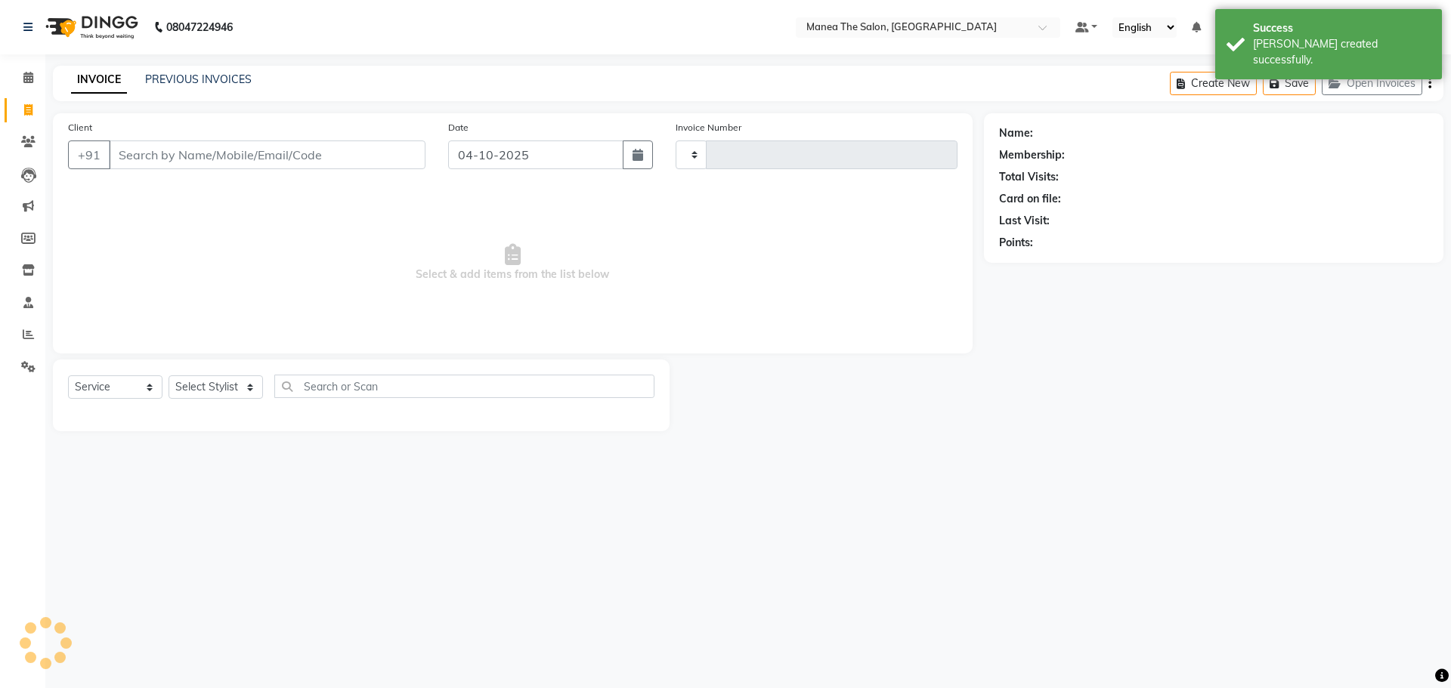
type input "1907"
select select "7820"
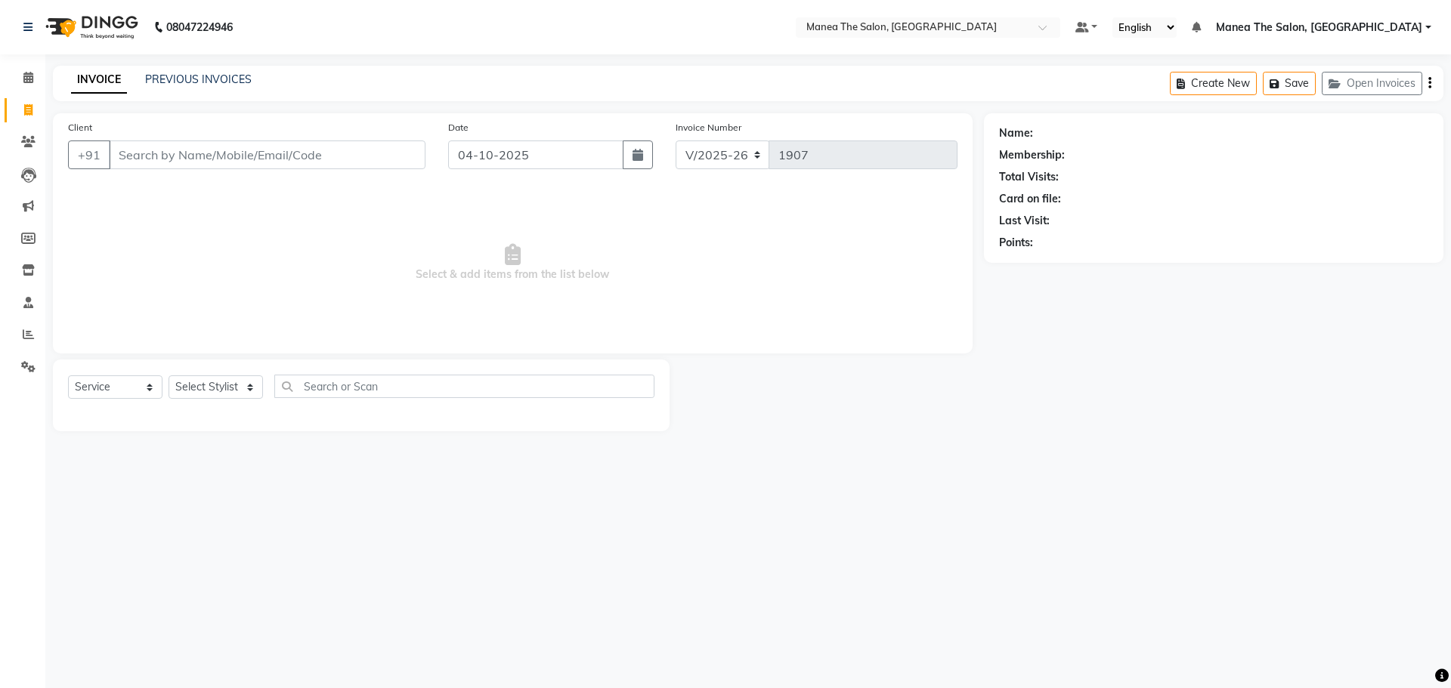
select select "7820"
select select "service"
click at [242, 81] on link "PREVIOUS INVOICES" at bounding box center [198, 80] width 107 height 14
